Goal: Task Accomplishment & Management: Use online tool/utility

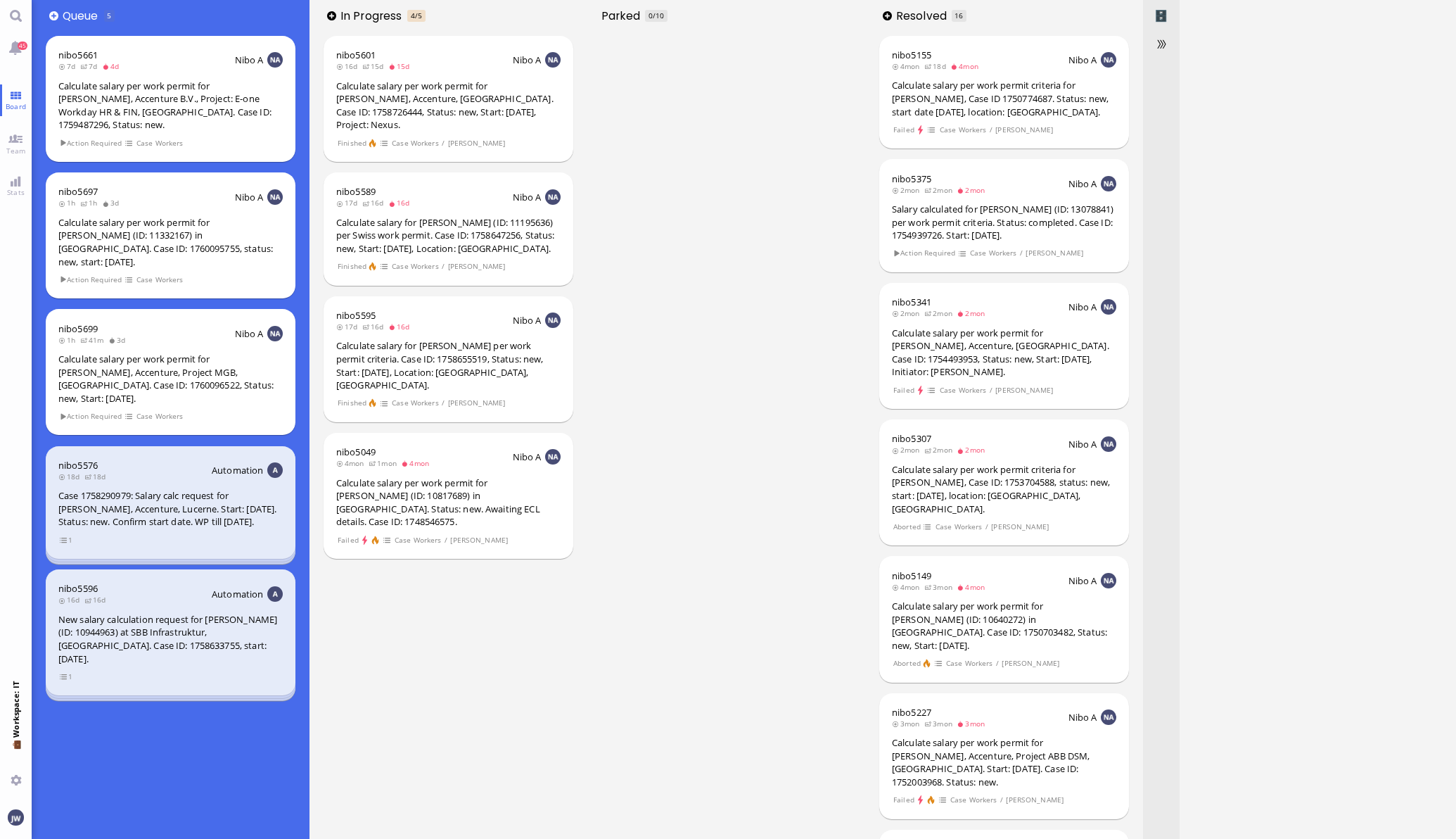
click at [6, 119] on nav "45 Board Team Stats 💼 Workspace: IT You" at bounding box center [16, 420] width 32 height 839
click at [18, 134] on link "Team" at bounding box center [16, 143] width 32 height 32
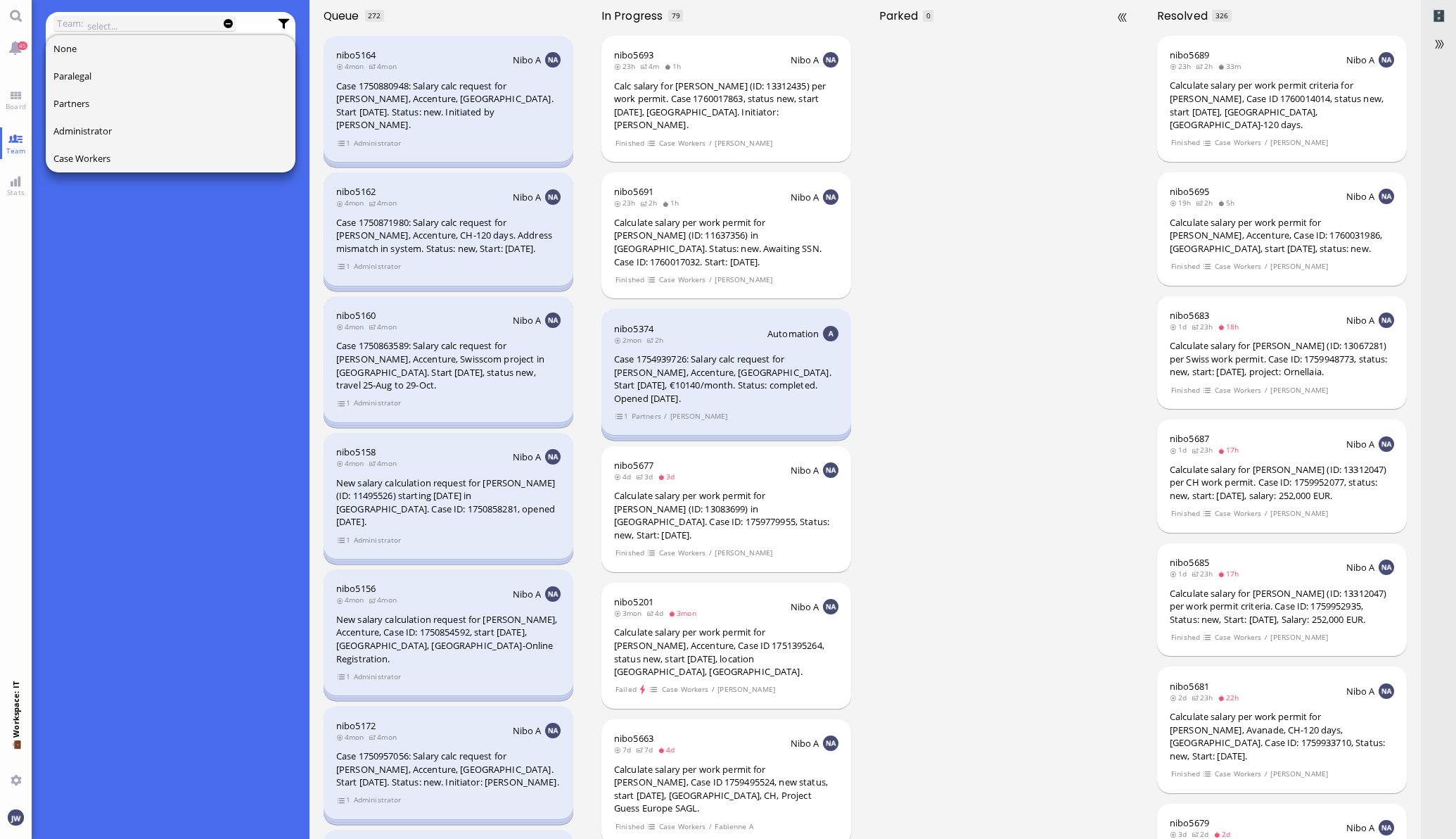
click at [985, 396] on div at bounding box center [1004, 435] width 278 height 807
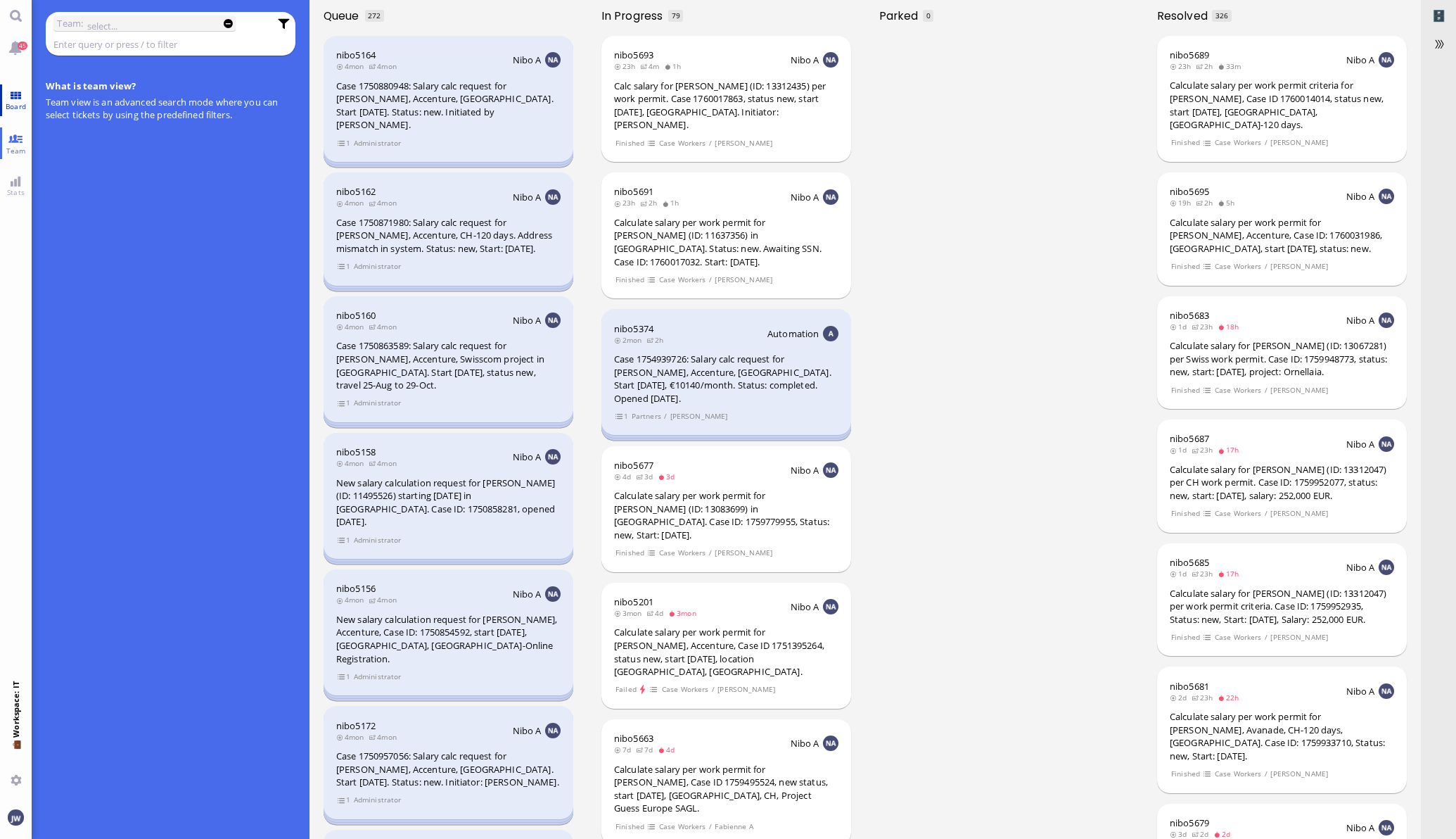
click at [12, 108] on span "Board" at bounding box center [15, 105] width 27 height 10
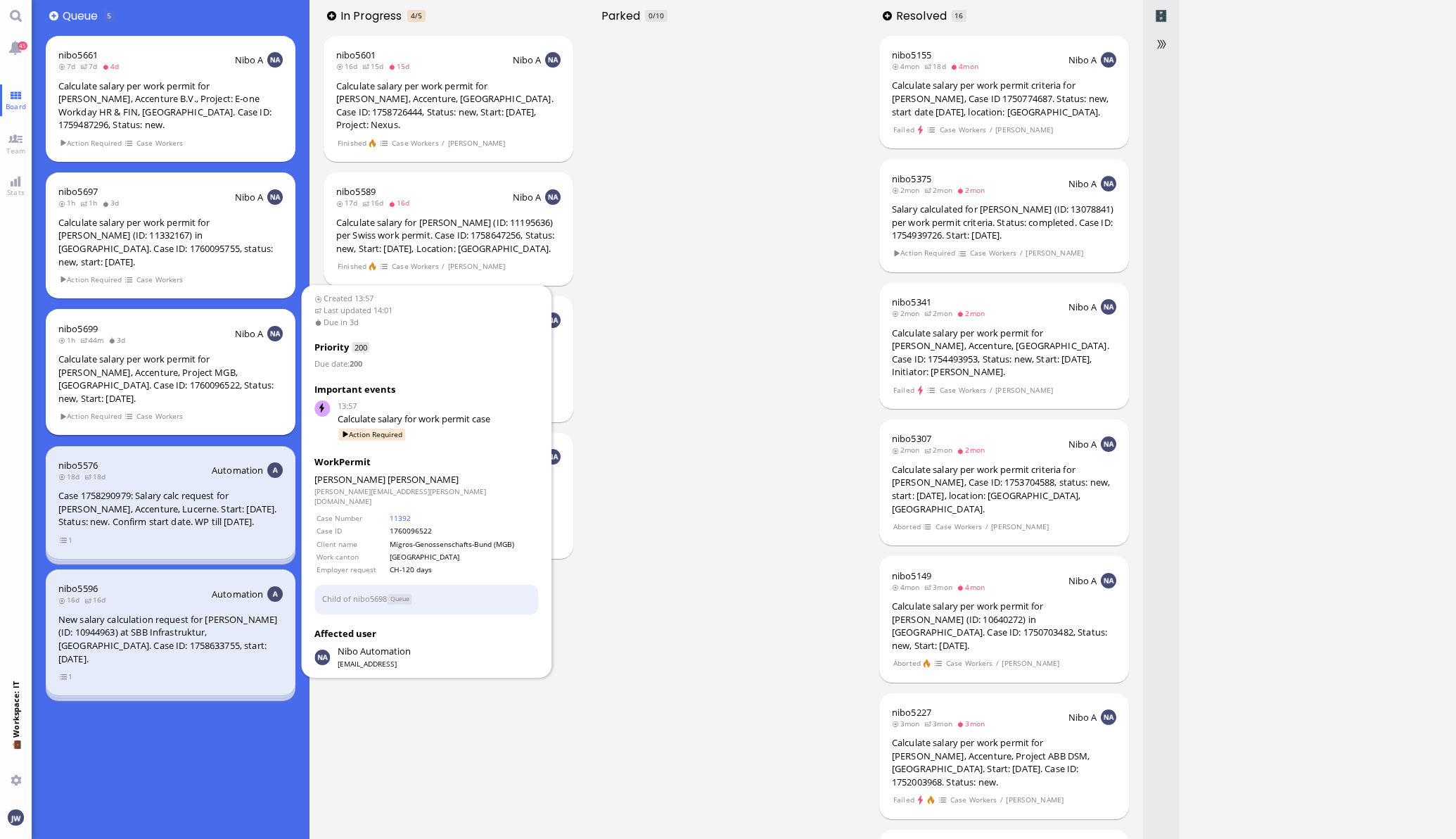
click at [215, 353] on div "Calculate salary per work permit for [PERSON_NAME], Accenture, Project MGB, [GE…" at bounding box center [171, 378] width 225 height 52
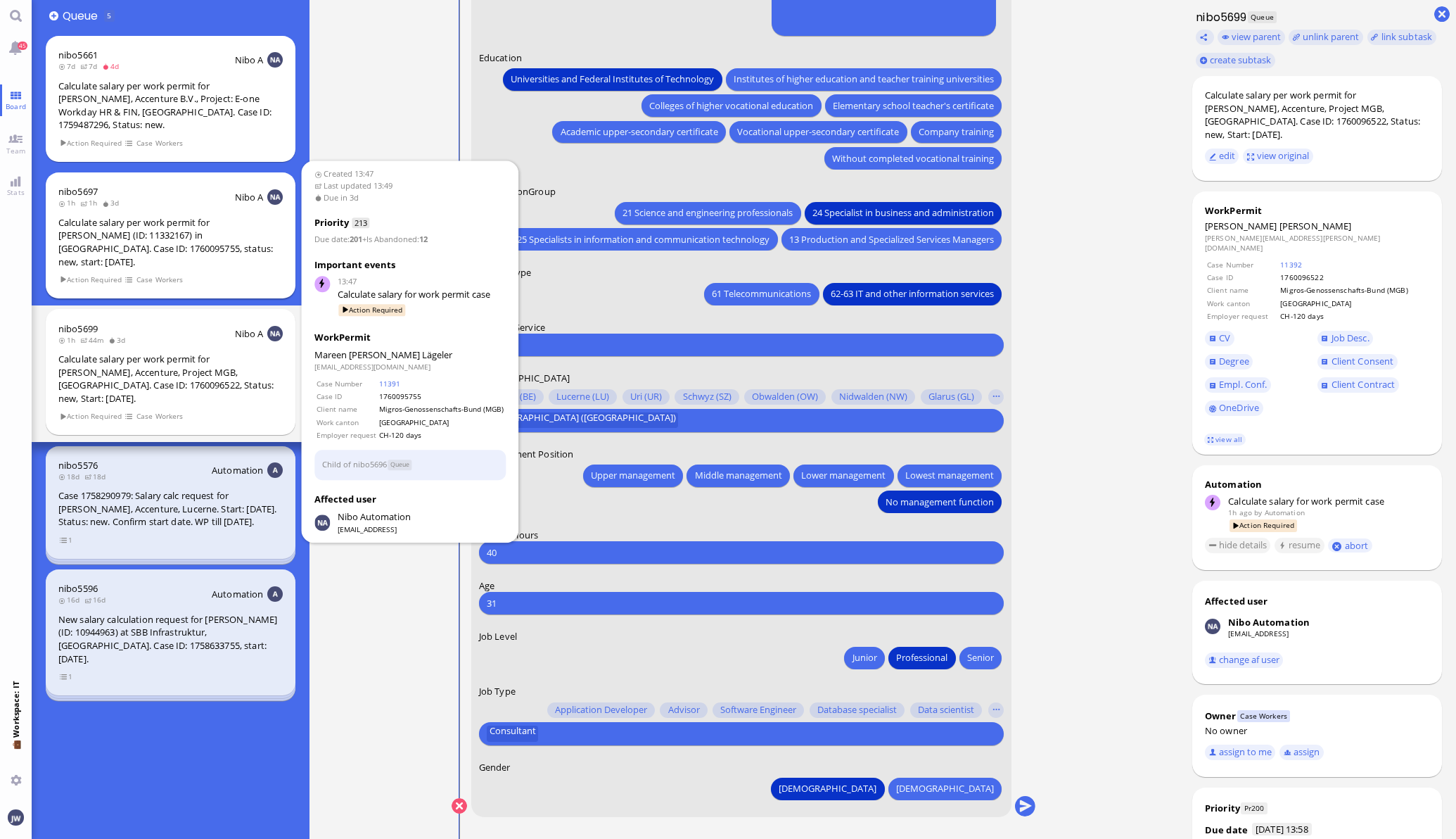
click at [181, 221] on div "Calculate salary per work permit for [PERSON_NAME] (ID: 11332167) in [GEOGRAPHI…" at bounding box center [171, 242] width 225 height 52
